Goal: Contribute content: Contribute content

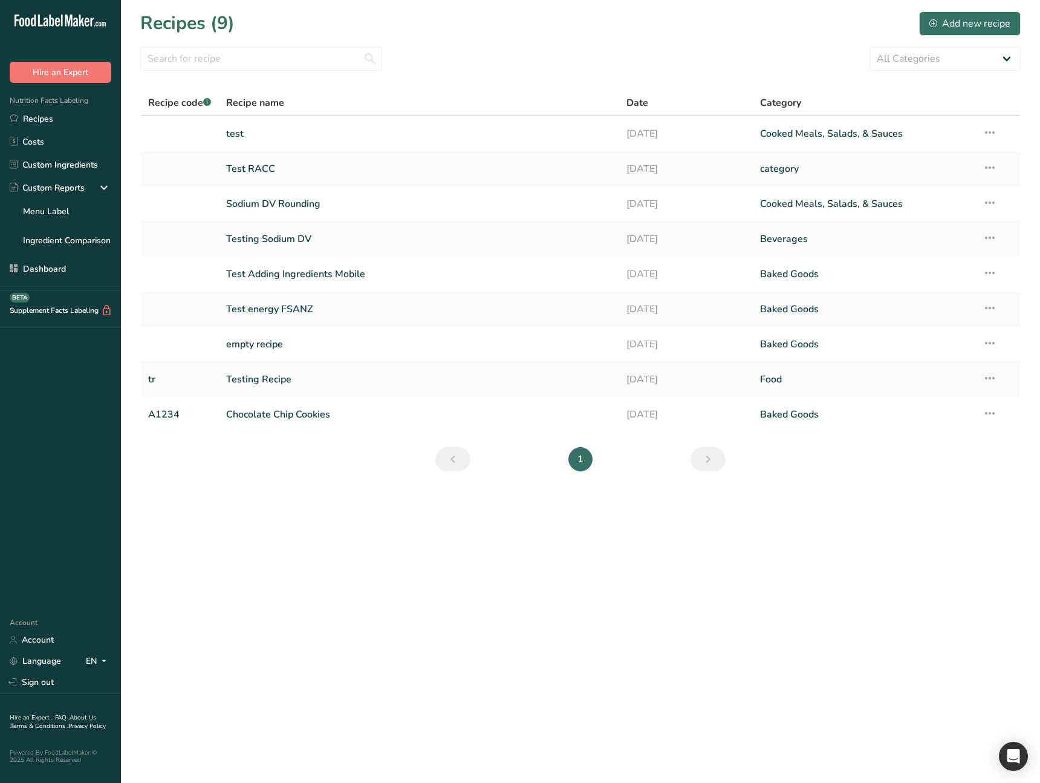
drag, startPoint x: 379, startPoint y: 571, endPoint x: 344, endPoint y: 497, distance: 82.0
click at [377, 568] on main "Recipes (9) Add new recipe All Categories Baked Goods Beverages category Cooked…" at bounding box center [520, 391] width 1040 height 783
click at [62, 111] on link "Recipes" at bounding box center [60, 118] width 121 height 23
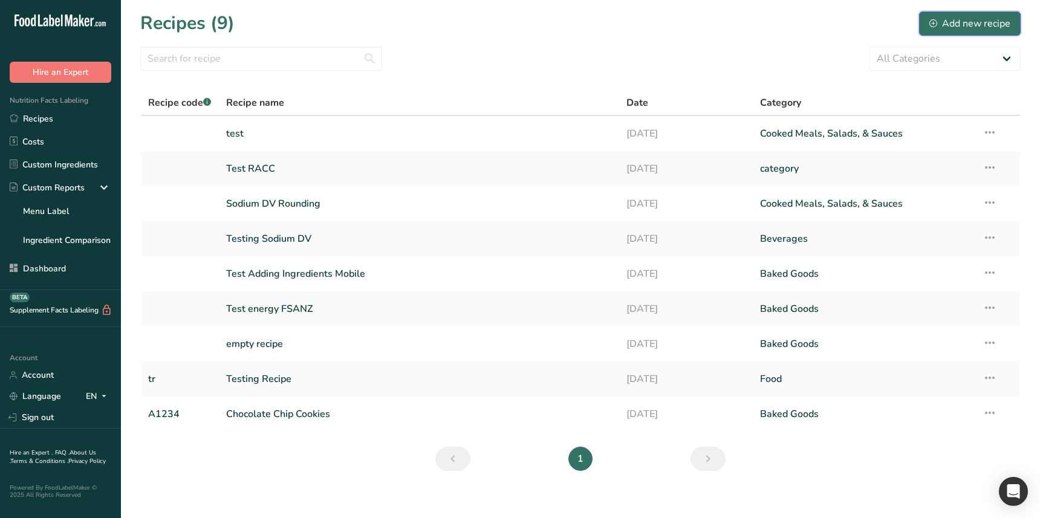
click at [993, 22] on div "Add new recipe" at bounding box center [970, 23] width 81 height 15
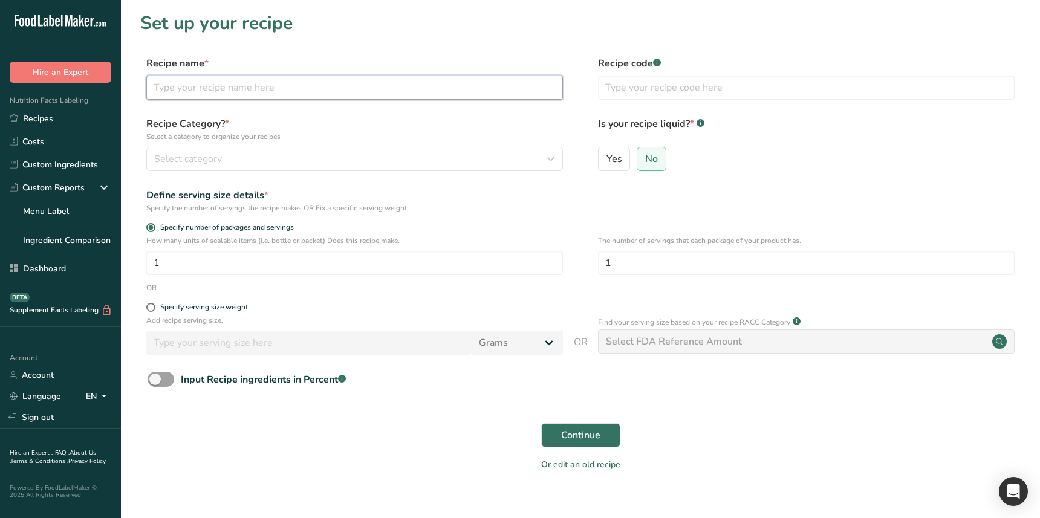
click at [194, 90] on input "text" at bounding box center [354, 88] width 417 height 24
paste input "Test Bread RACC"
click at [161, 88] on input "Test Bread RACC" at bounding box center [354, 88] width 417 height 24
click at [187, 87] on input "Bread RACC" at bounding box center [354, 88] width 417 height 24
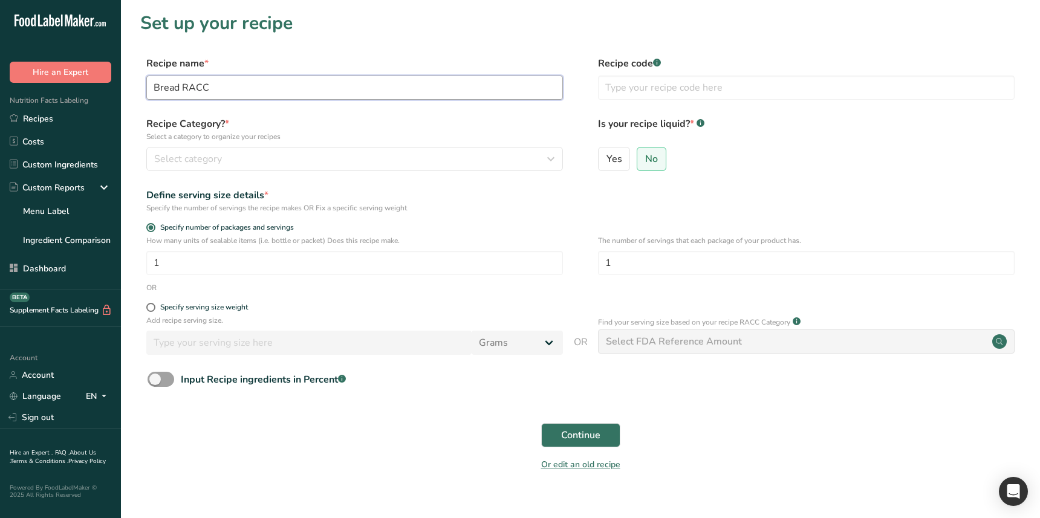
click at [187, 87] on input "Bread RACC" at bounding box center [354, 88] width 417 height 24
type input "Bread"
click at [263, 163] on div "Select category" at bounding box center [351, 159] width 394 height 15
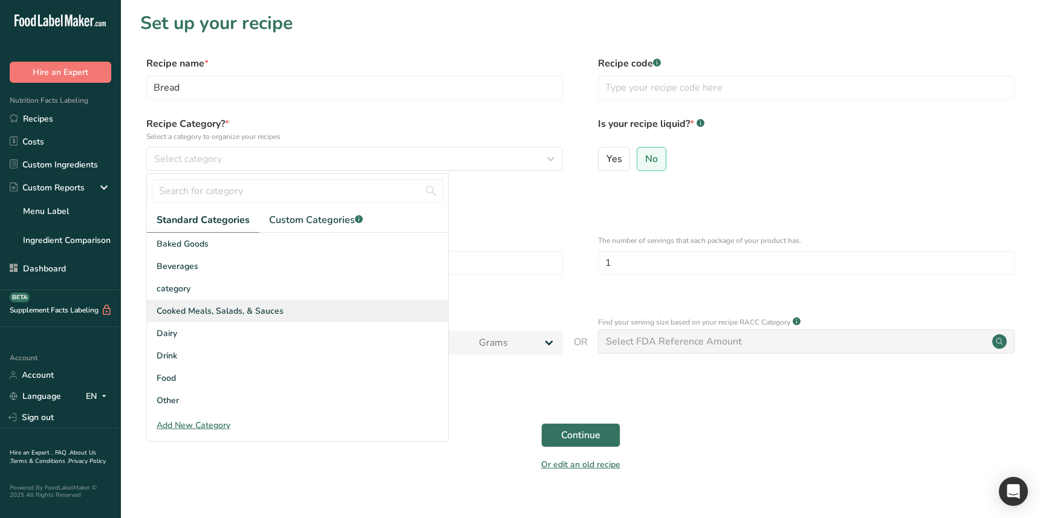
click at [215, 304] on div "Cooked Meals, Salads, & Sauces" at bounding box center [297, 311] width 301 height 22
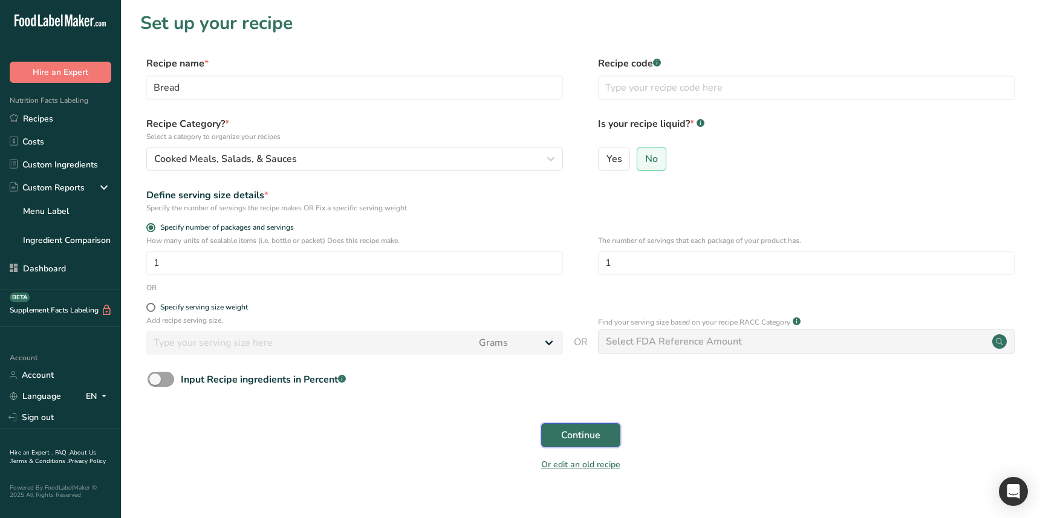
click at [596, 439] on span "Continue" at bounding box center [580, 435] width 39 height 15
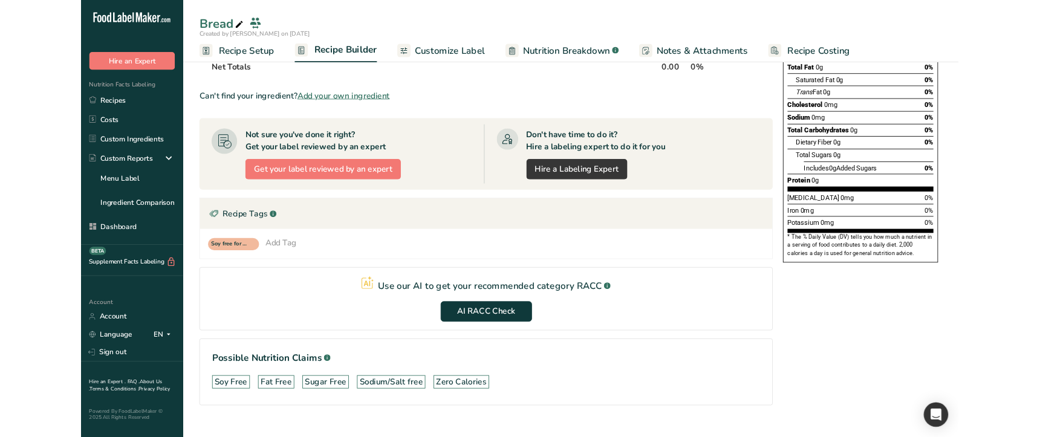
scroll to position [192, 0]
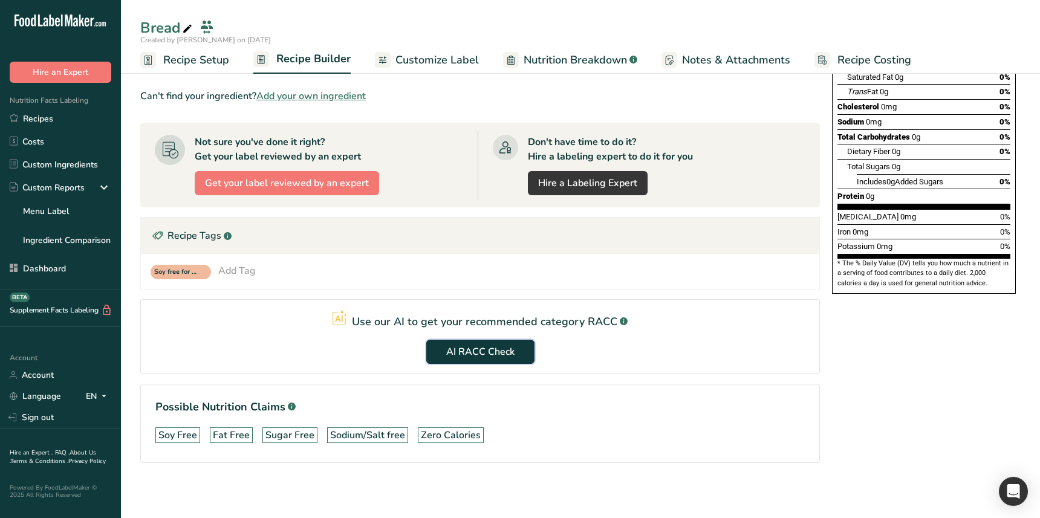
click at [481, 361] on button "AI RACC Check" at bounding box center [480, 352] width 108 height 24
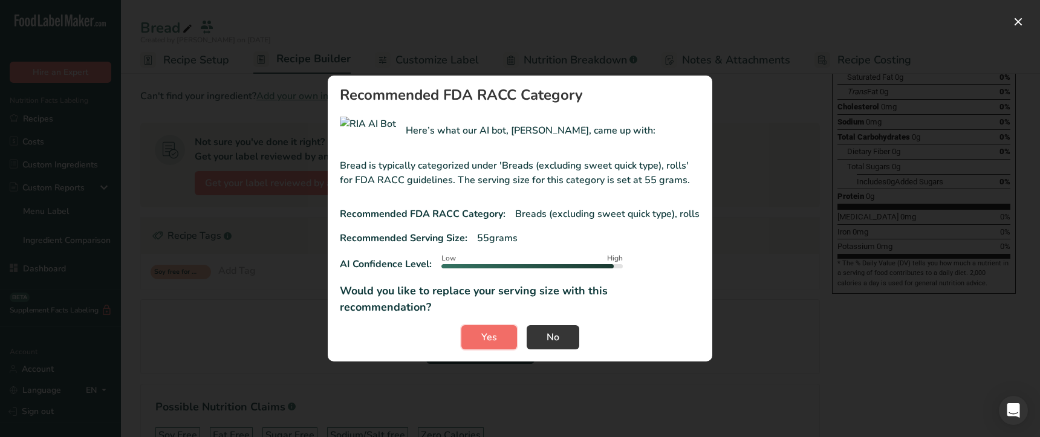
click at [472, 325] on button "Yes" at bounding box center [490, 337] width 56 height 24
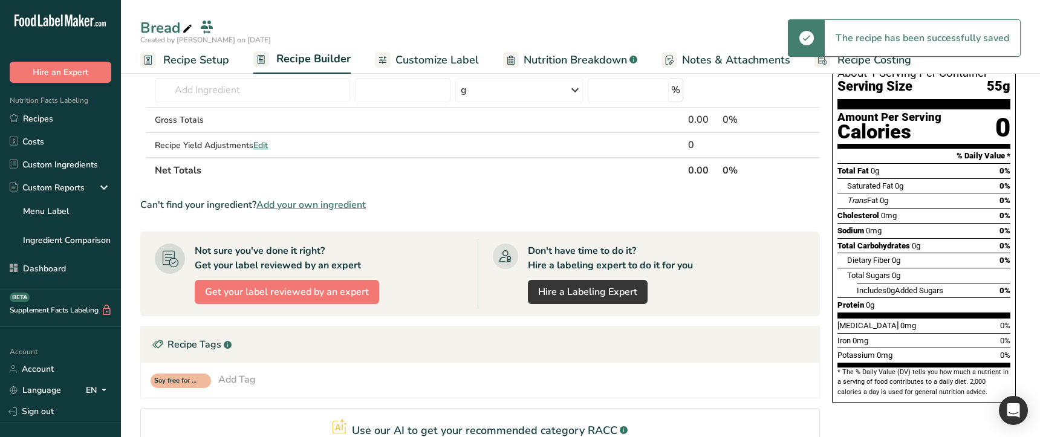
scroll to position [0, 0]
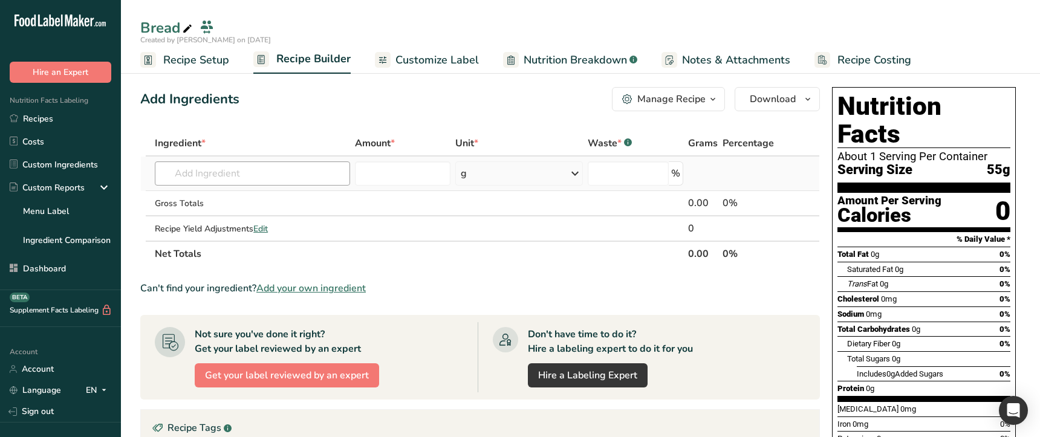
drag, startPoint x: 185, startPoint y: 64, endPoint x: 203, endPoint y: 181, distance: 118.7
click at [185, 64] on span "Recipe Setup" at bounding box center [196, 60] width 66 height 16
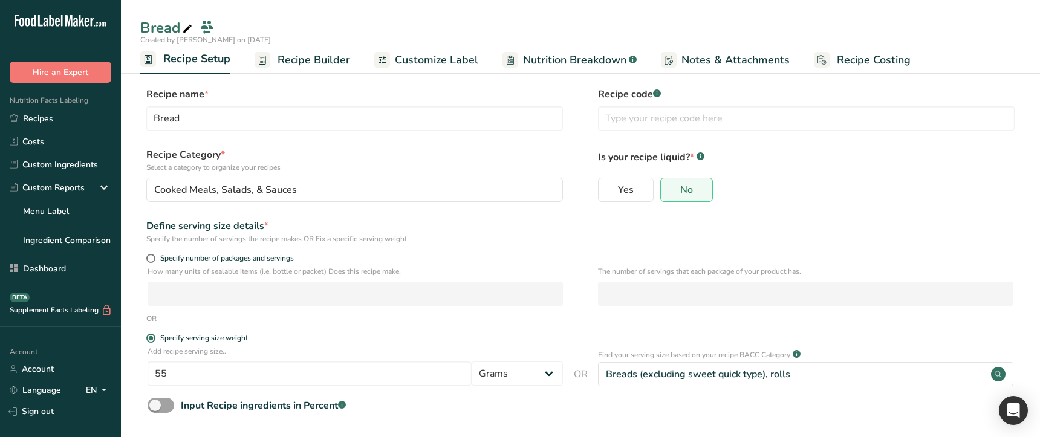
scroll to position [53, 0]
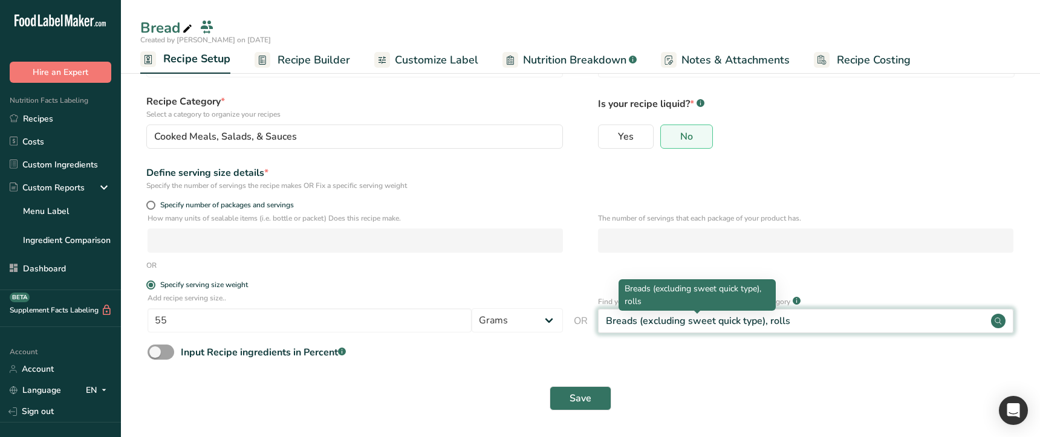
click at [775, 322] on div "Breads (excluding sweet quick type), rolls" at bounding box center [698, 321] width 184 height 15
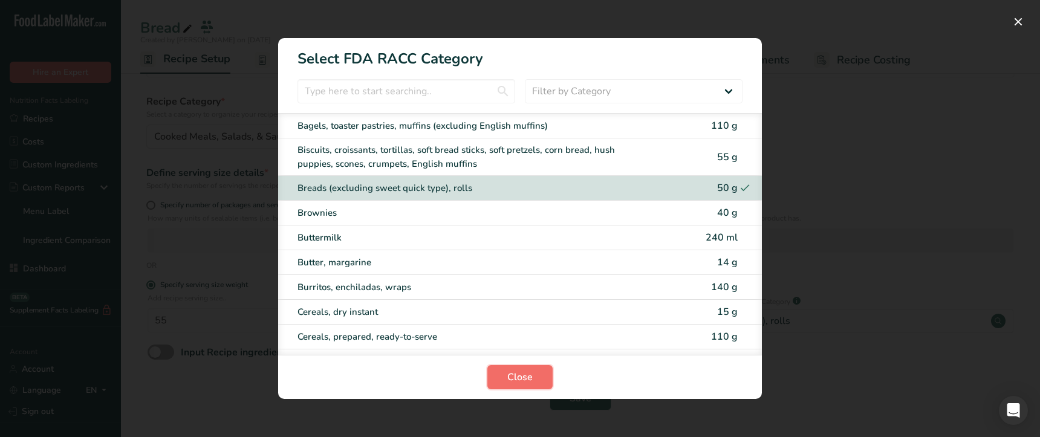
click at [550, 370] on button "Close" at bounding box center [520, 377] width 65 height 24
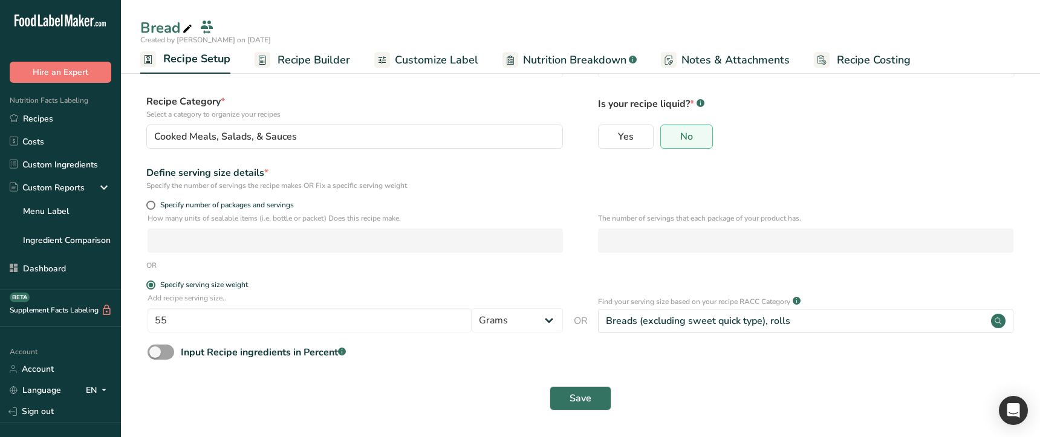
click at [228, 393] on div "Save" at bounding box center [581, 399] width 866 height 24
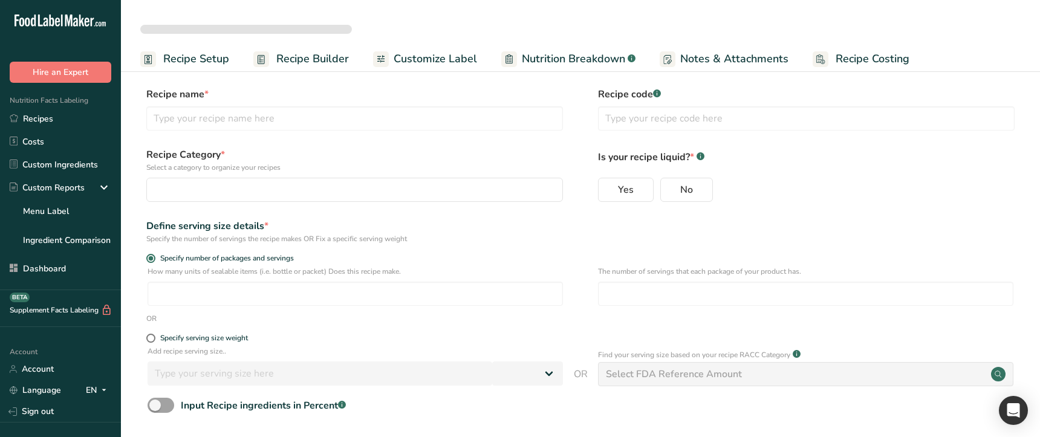
select select
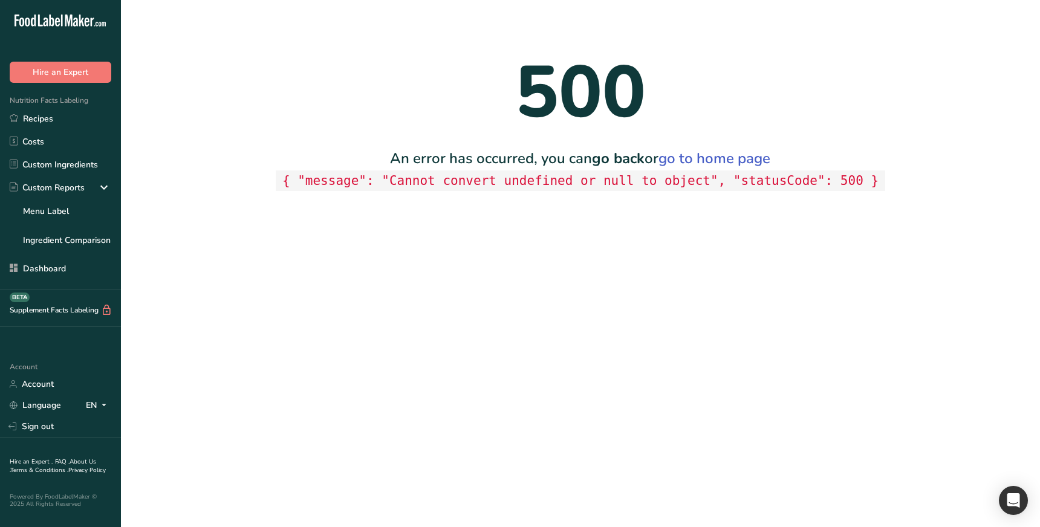
click at [505, 239] on main "500 An error has occurred, you can go back or go to home page { "message": "Can…" at bounding box center [520, 263] width 1040 height 527
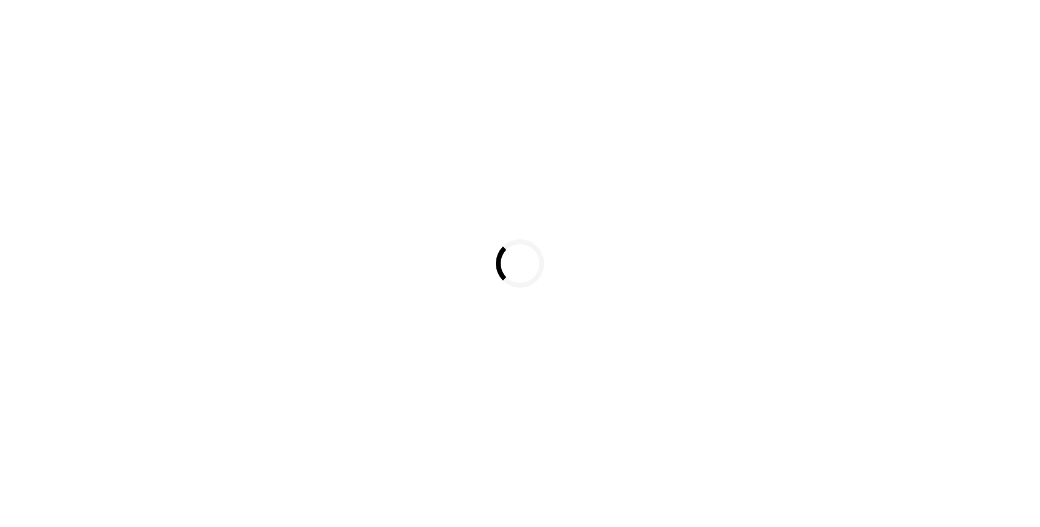
select select
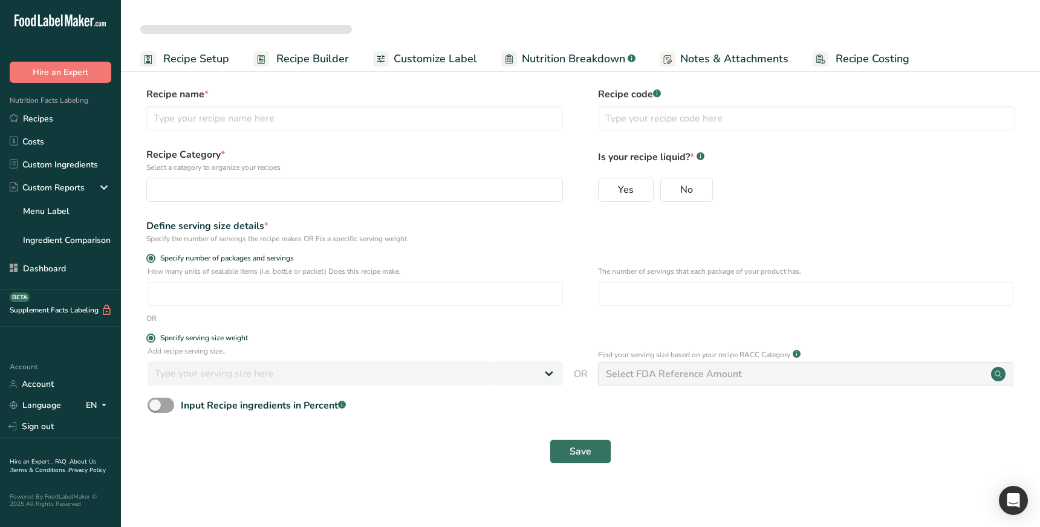
type input "Bread"
radio input "true"
radio input "false"
radio input "true"
type input "50"
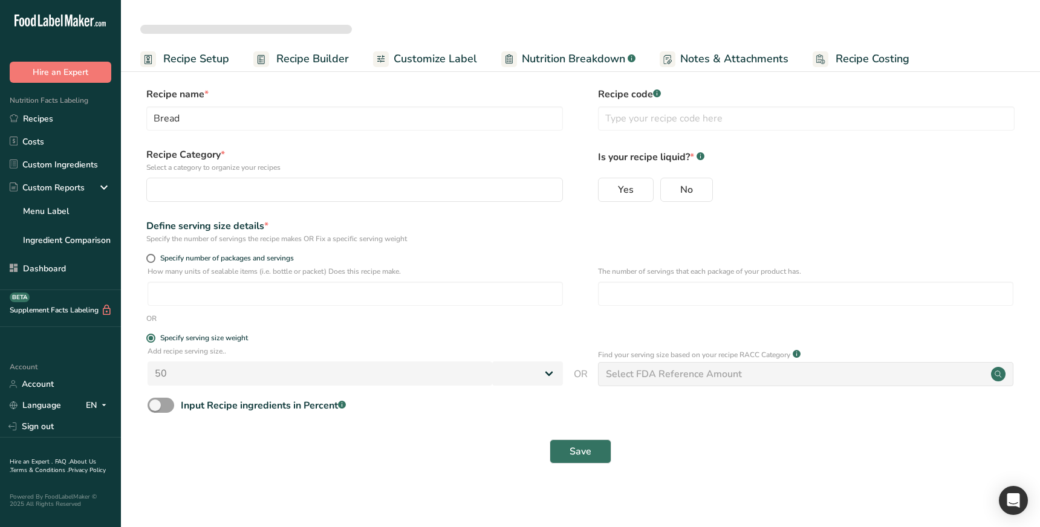
select select "0"
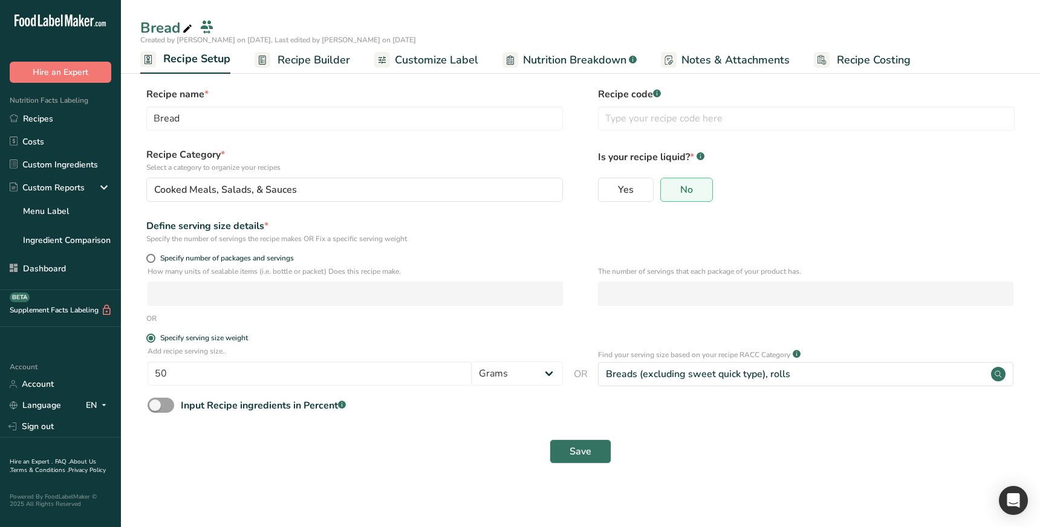
click at [439, 458] on div "Save" at bounding box center [581, 452] width 866 height 24
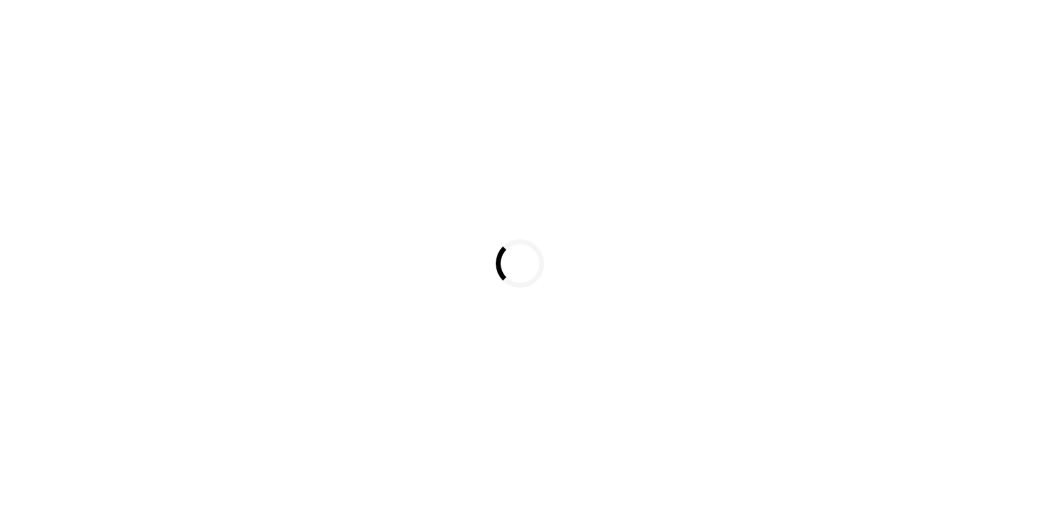
select select
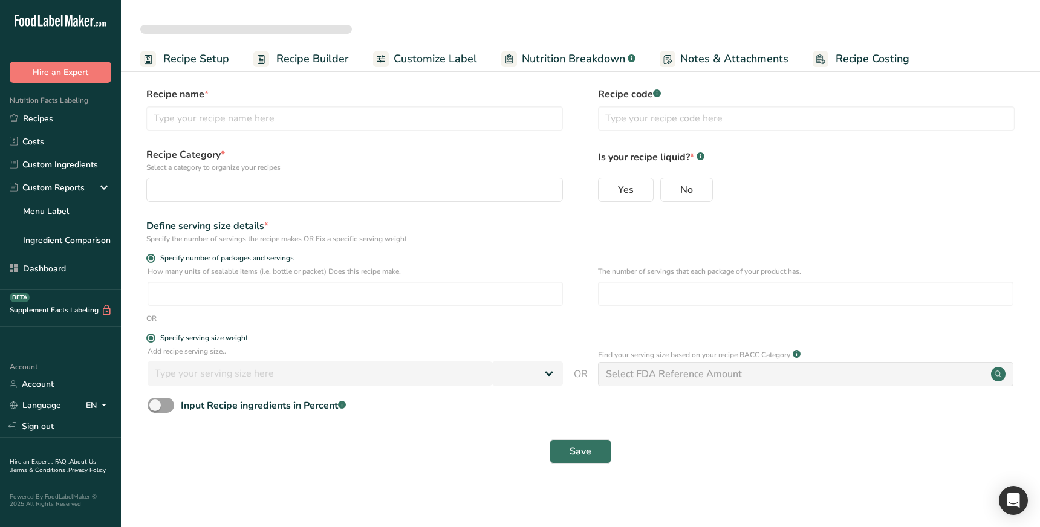
type input "Bread"
radio input "true"
radio input "false"
radio input "true"
type input "50"
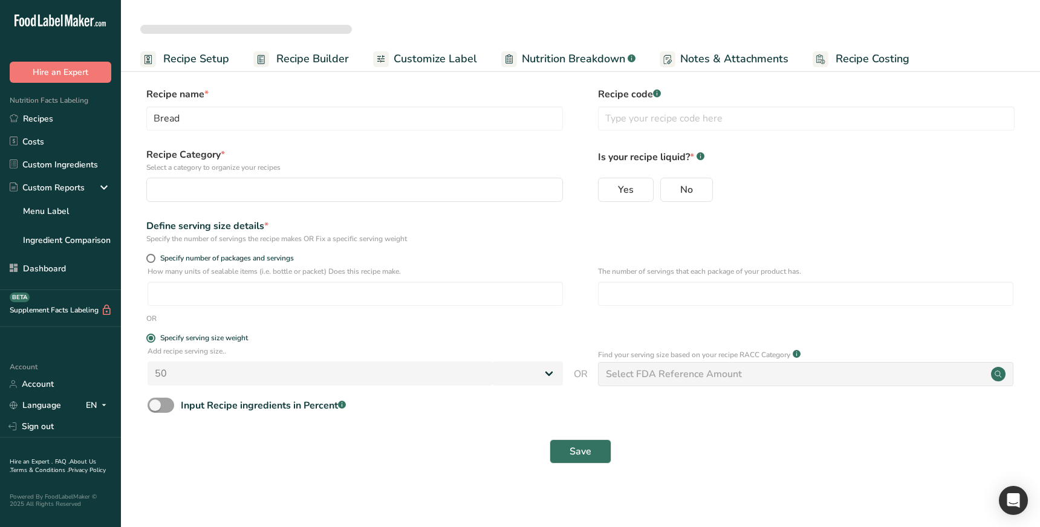
select select "0"
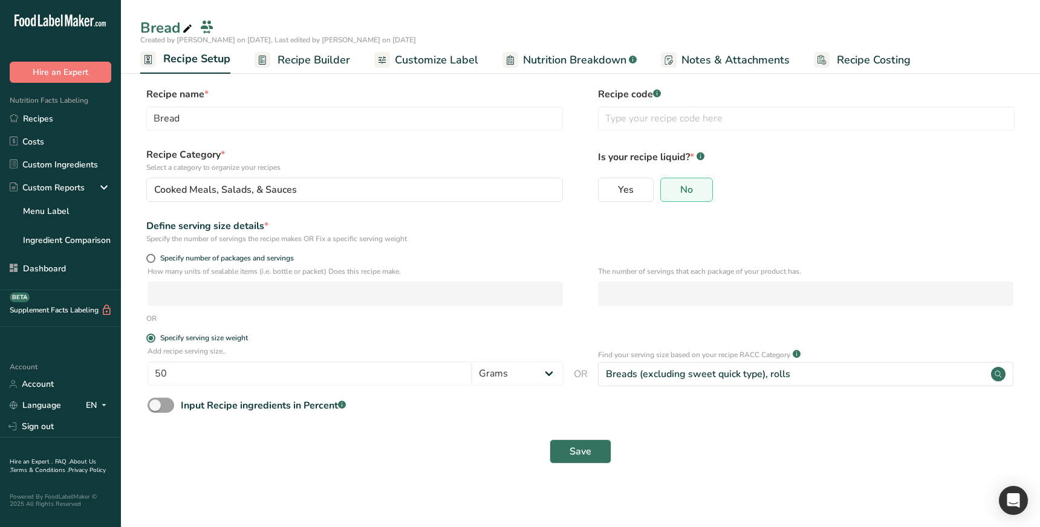
click at [434, 457] on div "Save" at bounding box center [581, 452] width 866 height 24
click at [439, 456] on div "Save" at bounding box center [581, 452] width 866 height 24
click at [367, 457] on div "Save" at bounding box center [581, 452] width 866 height 24
click at [330, 64] on span "Recipe Builder" at bounding box center [314, 60] width 73 height 16
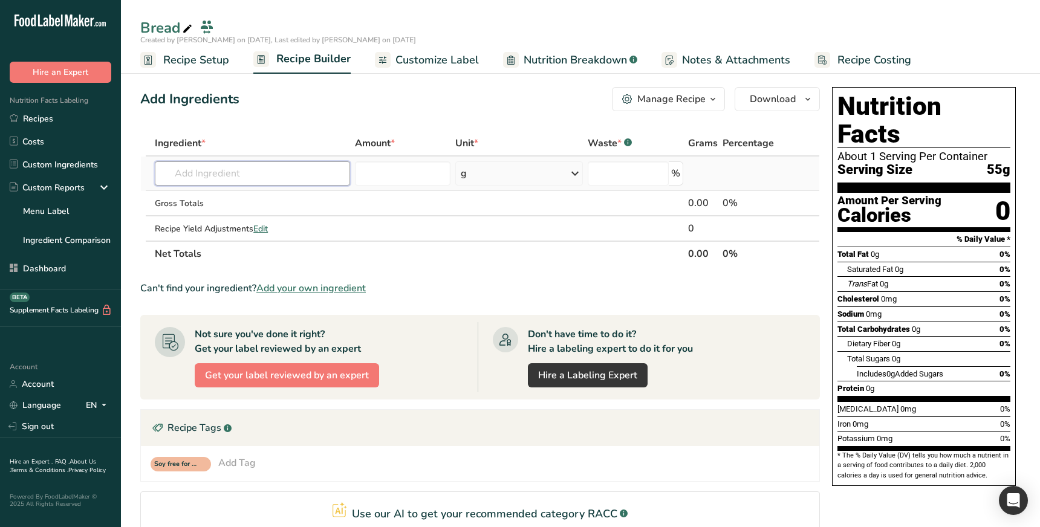
click at [254, 181] on input "text" at bounding box center [252, 174] width 195 height 24
click at [68, 117] on link "Recipes" at bounding box center [60, 118] width 121 height 23
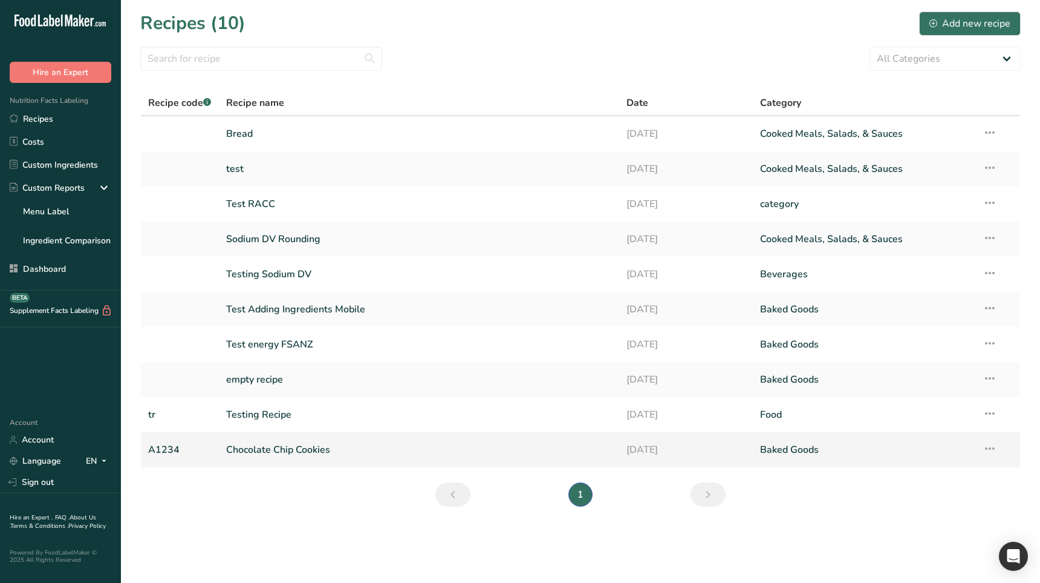
click at [370, 453] on link "Chocolate Chip Cookies" at bounding box center [419, 449] width 387 height 25
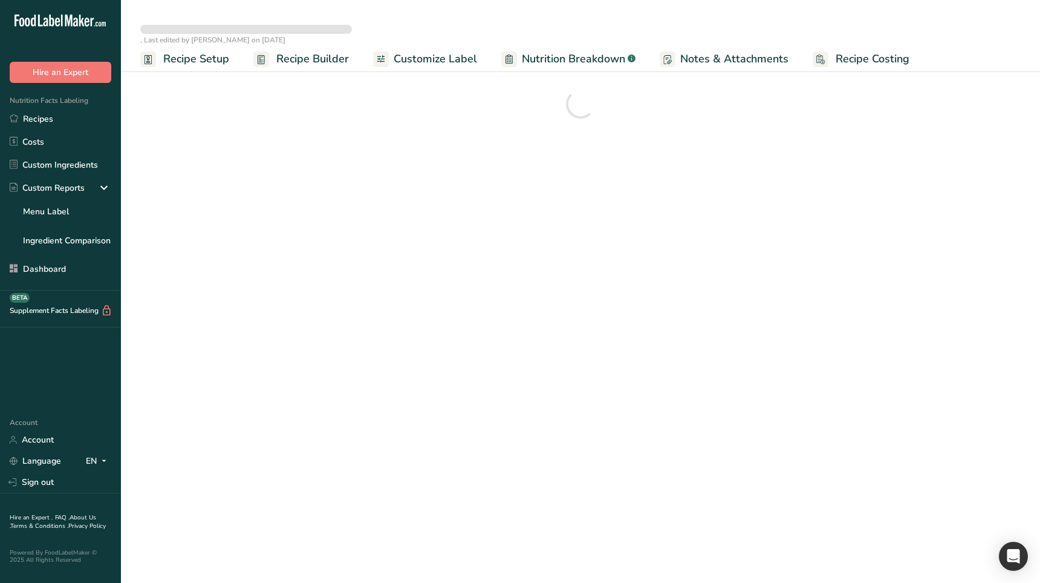
select select "29"
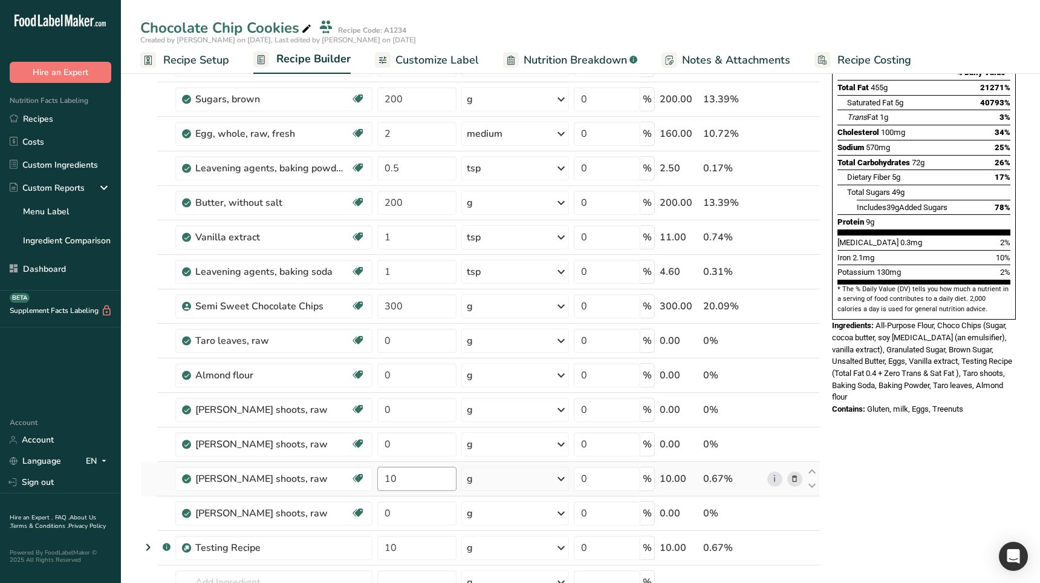
scroll to position [179, 0]
click at [425, 341] on input "0" at bounding box center [416, 339] width 79 height 24
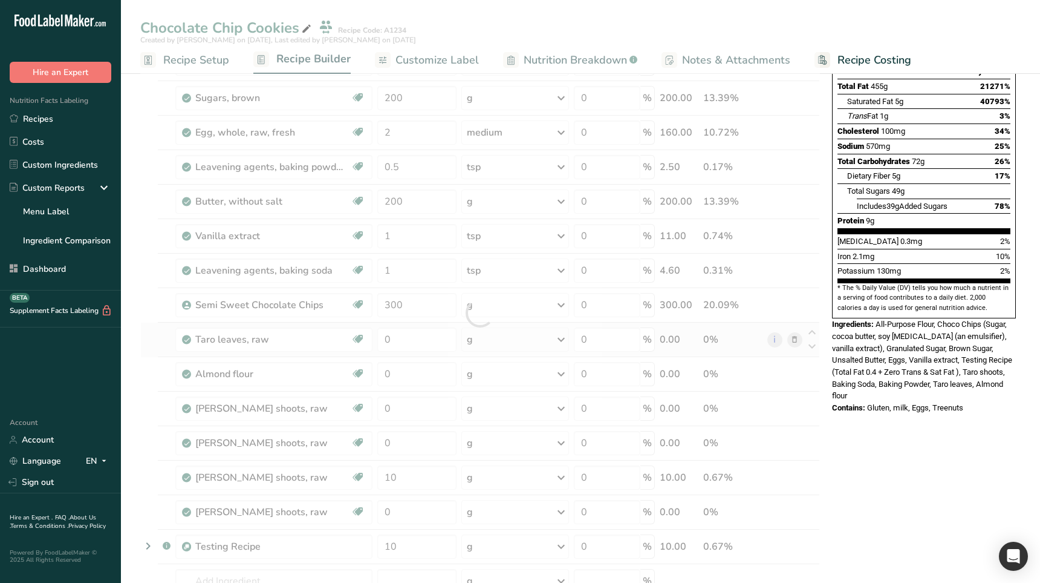
click at [508, 339] on div "Ingredient * Amount * Unit * Waste * .a-a{fill:#347362;}.b-a{fill:#fff;} Grams …" at bounding box center [480, 313] width 680 height 722
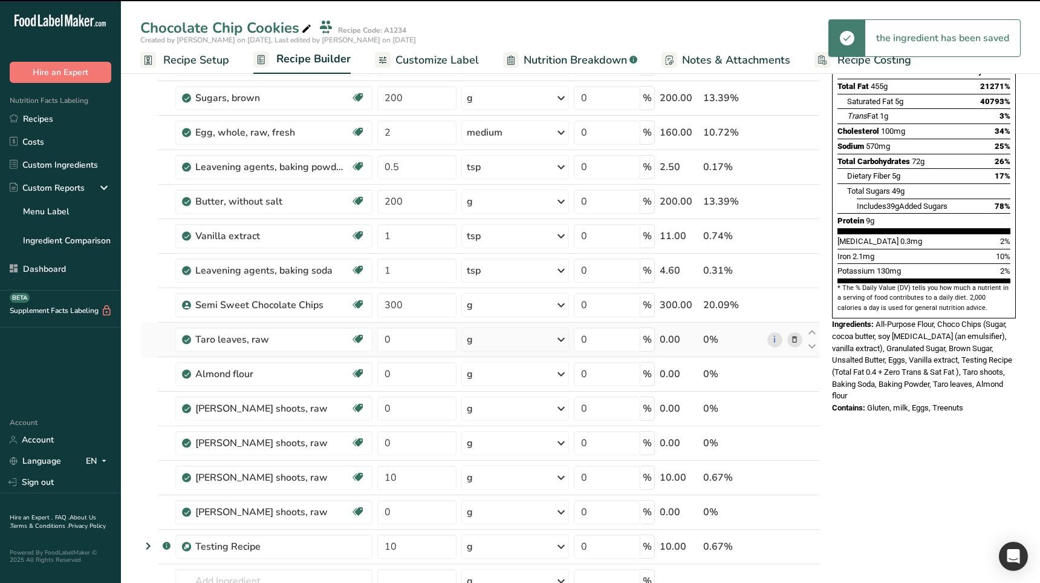
click at [520, 344] on div "g" at bounding box center [516, 339] width 108 height 24
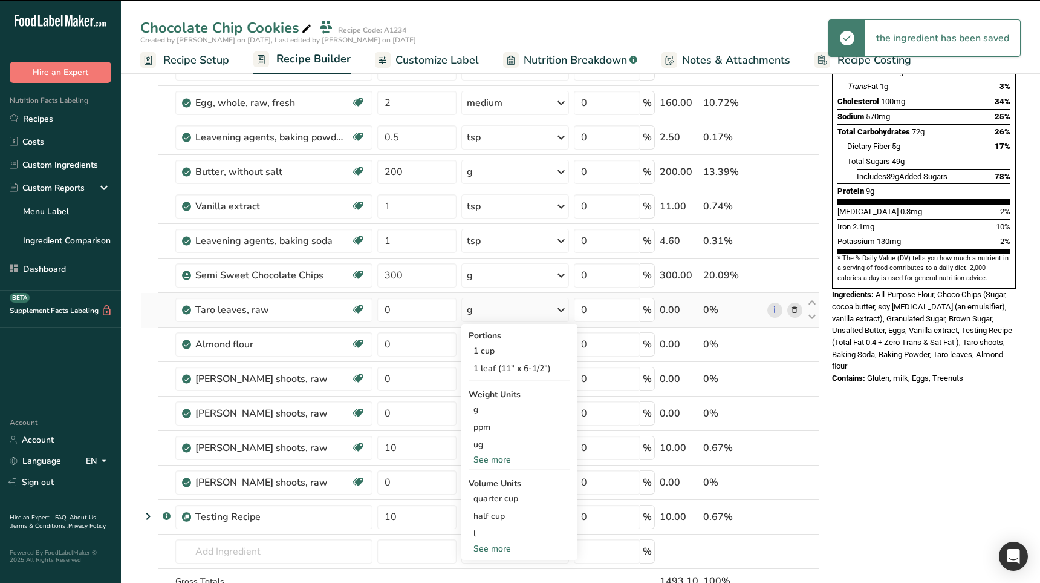
scroll to position [230, 0]
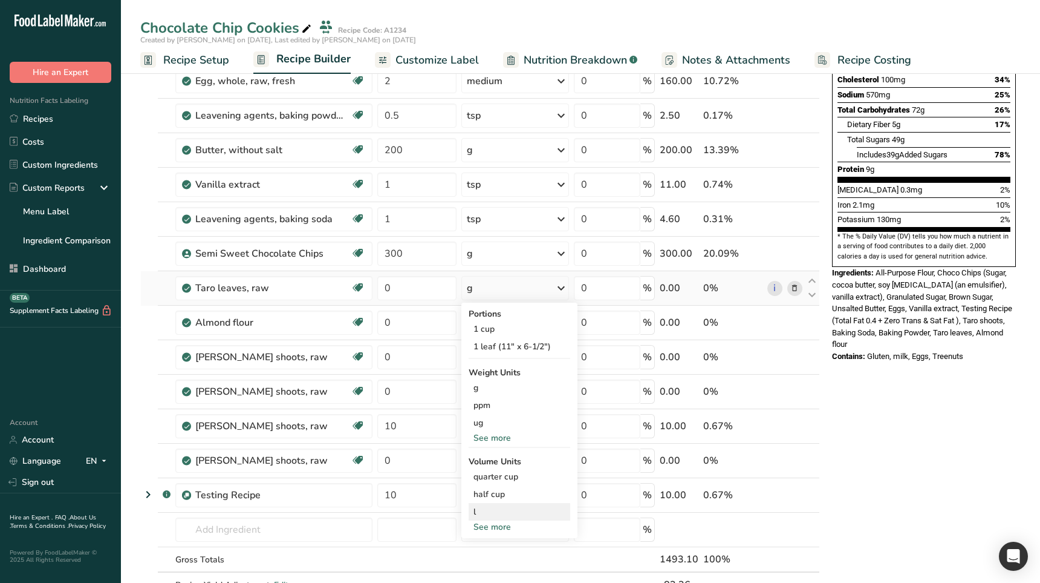
click at [484, 504] on div "l Volume units require a density conversion. If you know your ingredient's dens…" at bounding box center [520, 512] width 102 height 18
click at [488, 509] on div "l" at bounding box center [520, 511] width 92 height 13
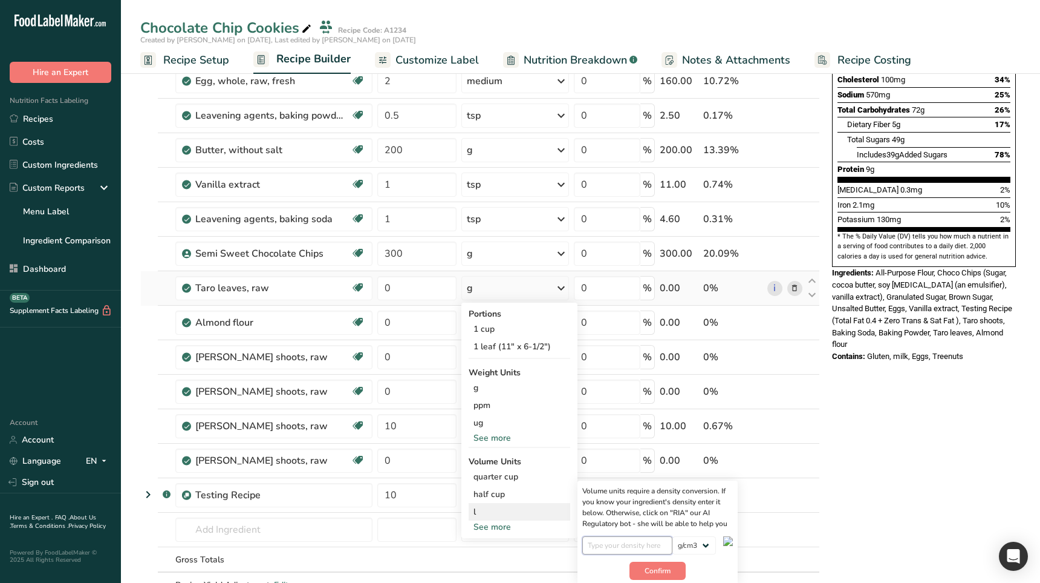
click at [610, 527] on input "number" at bounding box center [628, 545] width 90 height 18
type input "2"
click at [647, 527] on span "Confirm" at bounding box center [658, 570] width 26 height 11
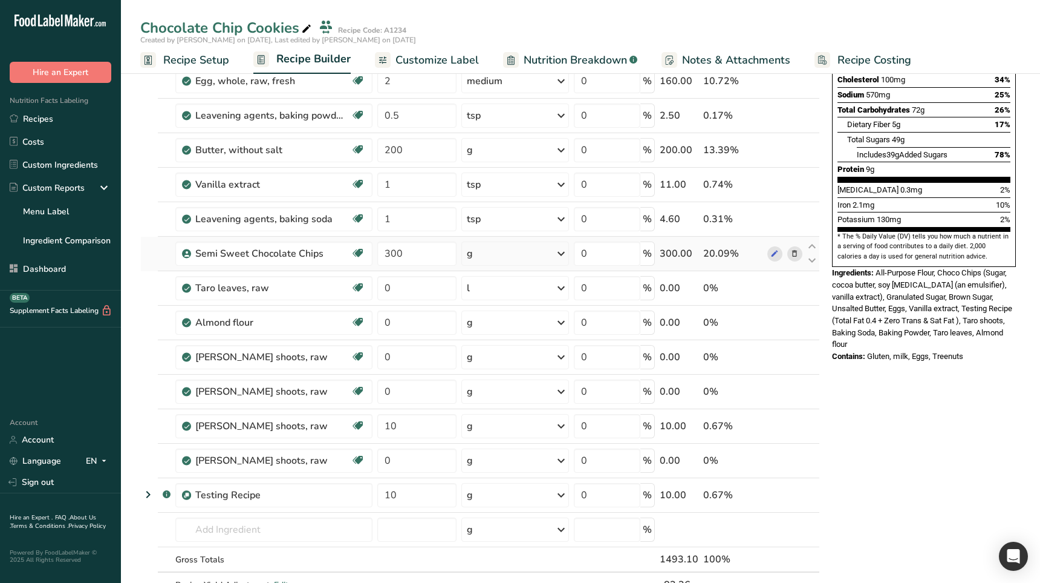
click at [509, 255] on div "g" at bounding box center [516, 253] width 108 height 24
click at [480, 461] on div "l" at bounding box center [520, 459] width 92 height 13
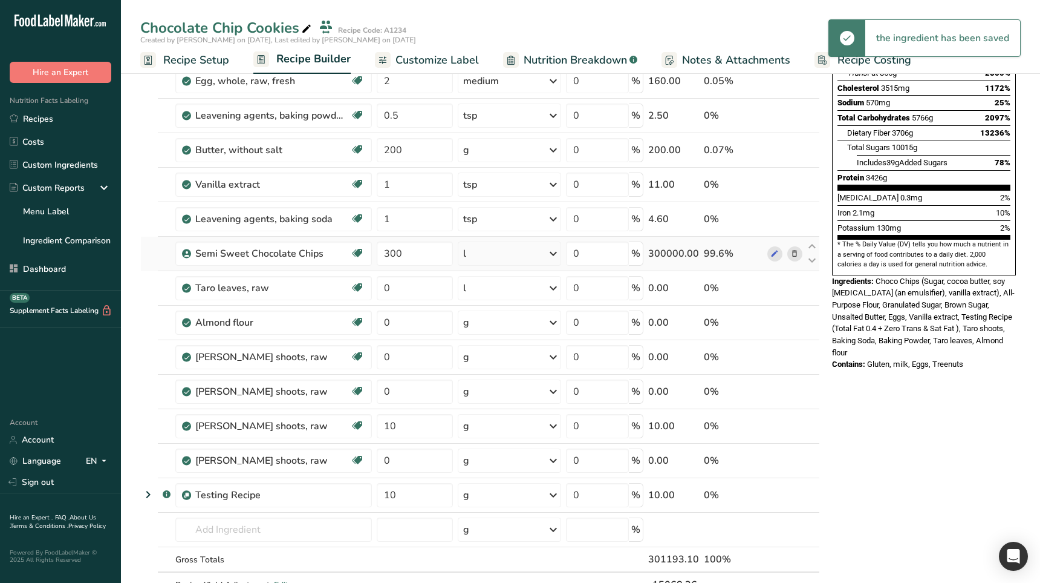
click at [506, 252] on div "l" at bounding box center [509, 253] width 103 height 24
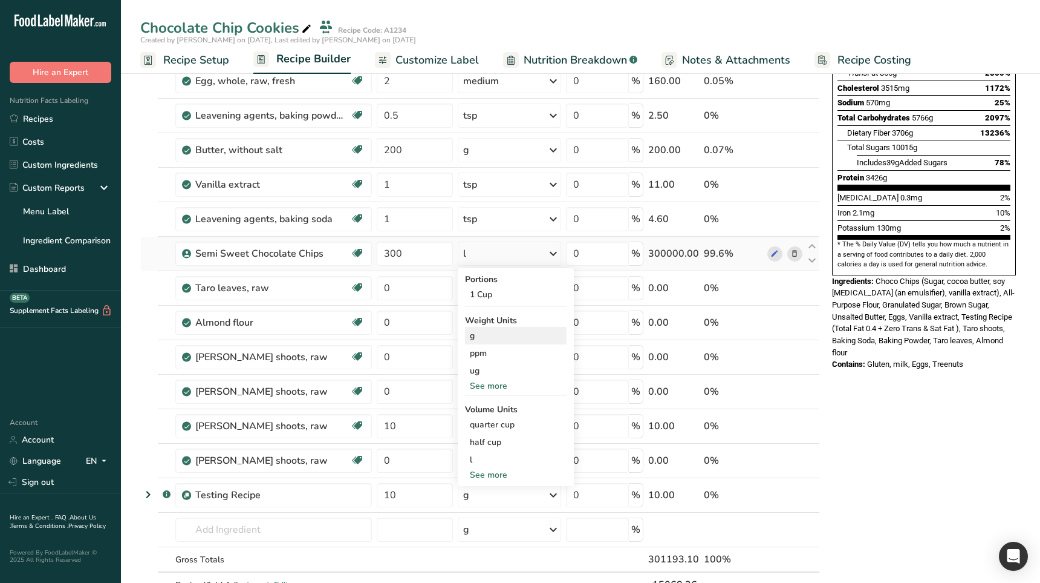
click at [490, 334] on div "g" at bounding box center [516, 336] width 102 height 18
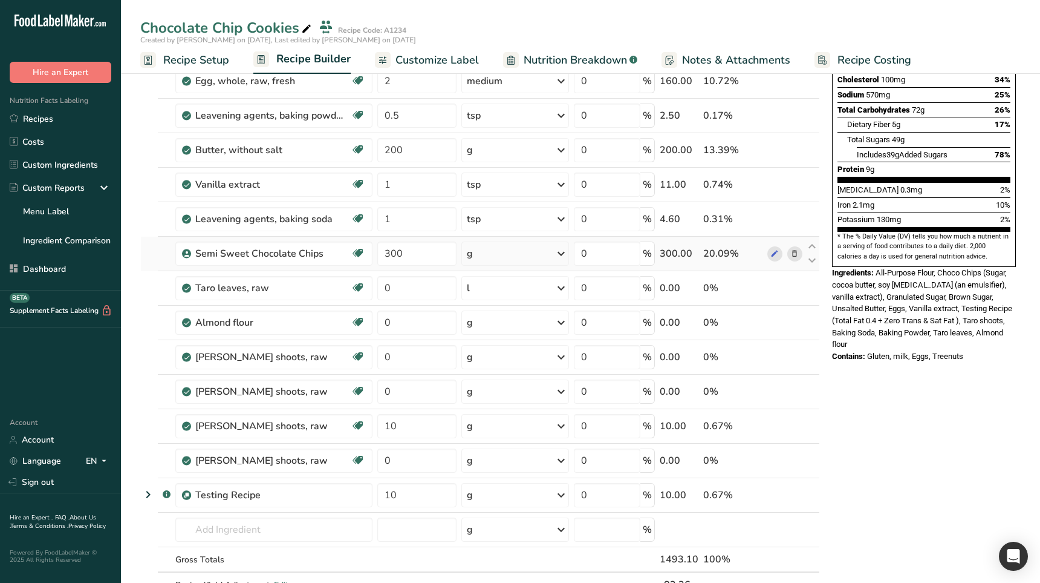
click at [521, 252] on div "g" at bounding box center [516, 253] width 108 height 24
click at [484, 460] on div "l" at bounding box center [520, 459] width 92 height 13
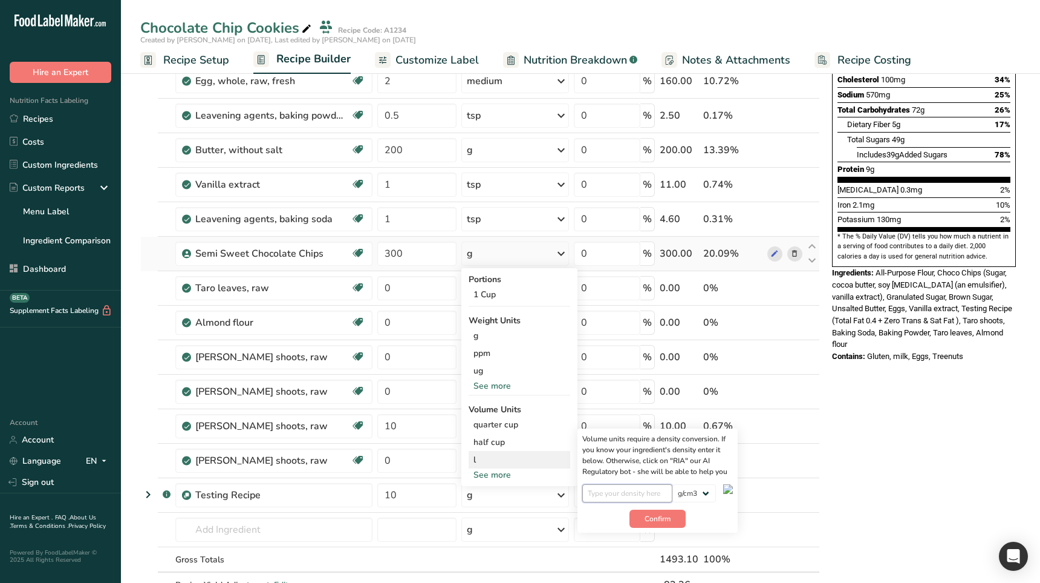
click at [639, 496] on input "number" at bounding box center [628, 493] width 90 height 18
type input "2"
click at [668, 519] on span "Confirm" at bounding box center [658, 518] width 26 height 11
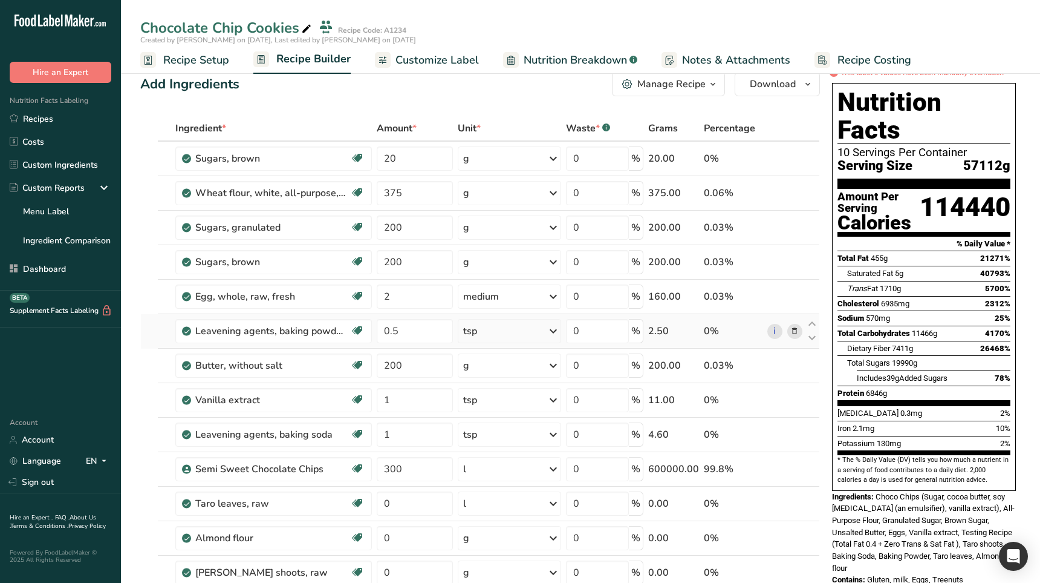
scroll to position [0, 0]
